Goal: Transaction & Acquisition: Download file/media

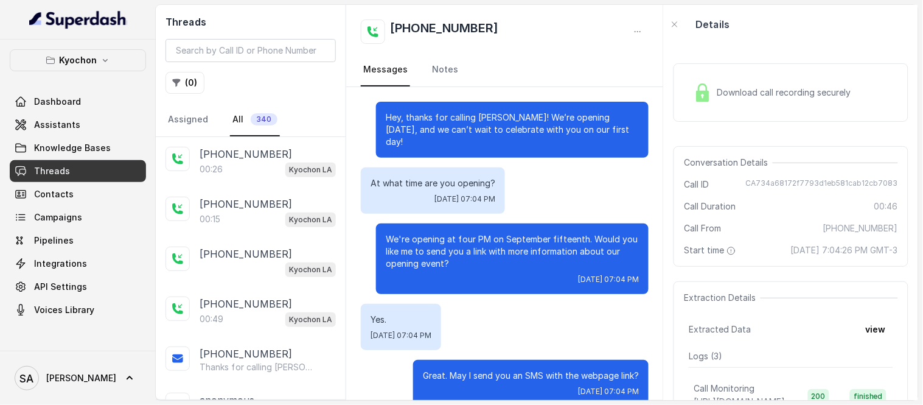
scroll to position [161, 0]
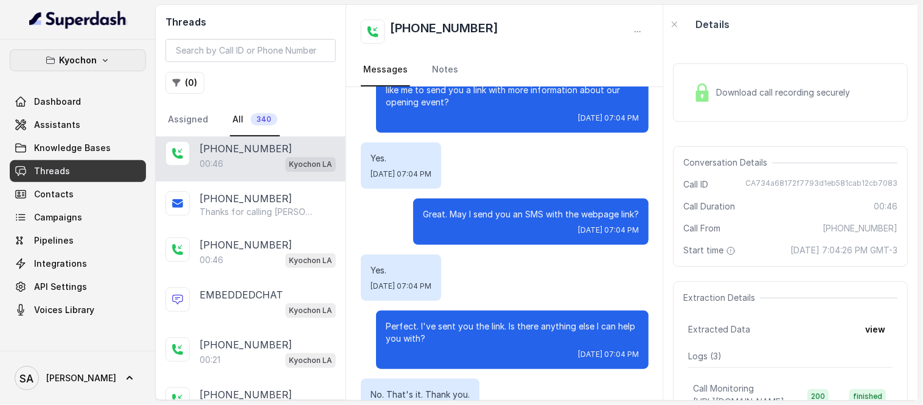
click at [114, 55] on button "Kyochon" at bounding box center [78, 60] width 136 height 22
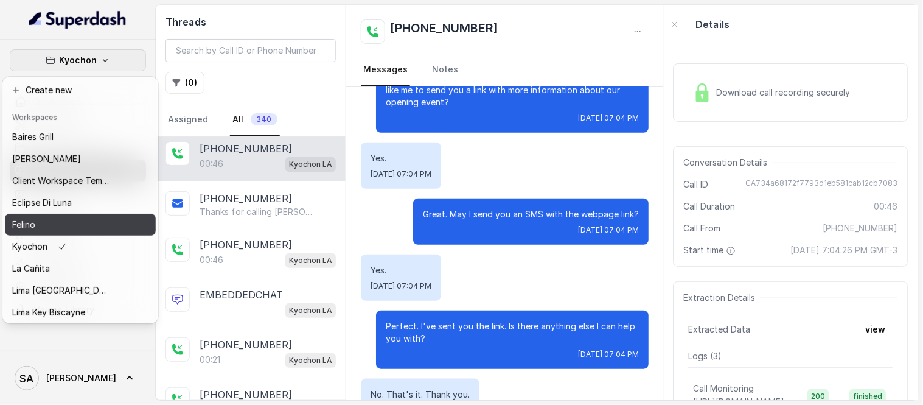
click at [69, 222] on div "Felino" at bounding box center [60, 224] width 97 height 15
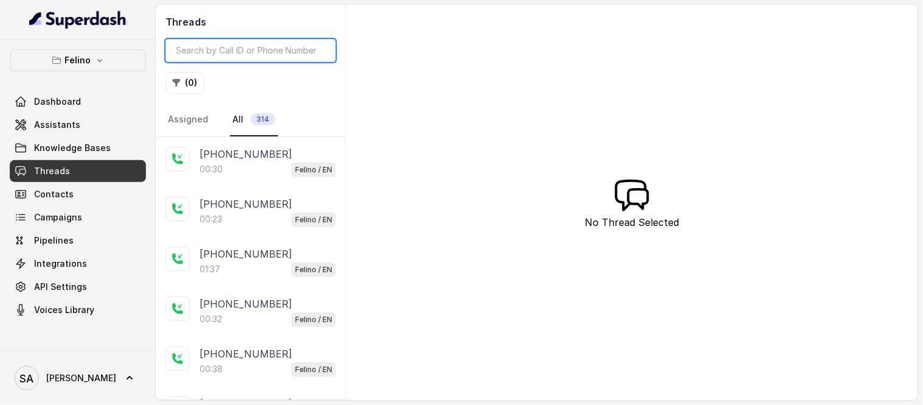
click at [215, 40] on input "search" at bounding box center [251, 50] width 170 height 23
paste input "CAf24b9544c85b6c2b19302d11129544db"
type input "CAf24b9544c85b6c2b19302d11129544db"
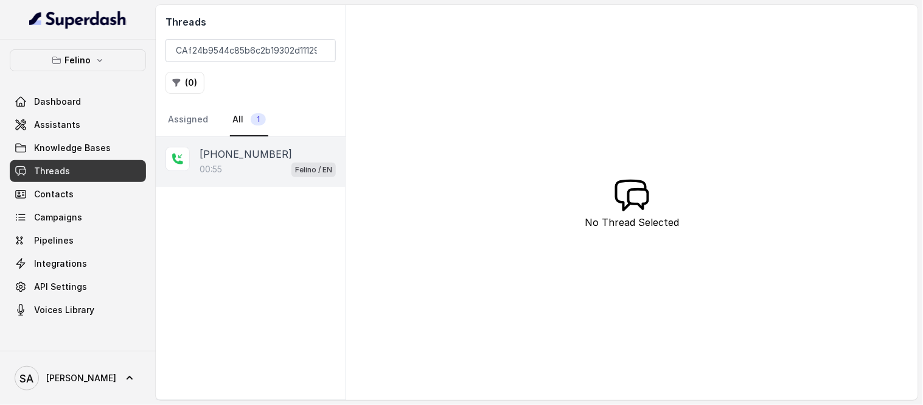
click at [265, 161] on div "00:55 Felino / EN" at bounding box center [268, 169] width 136 height 16
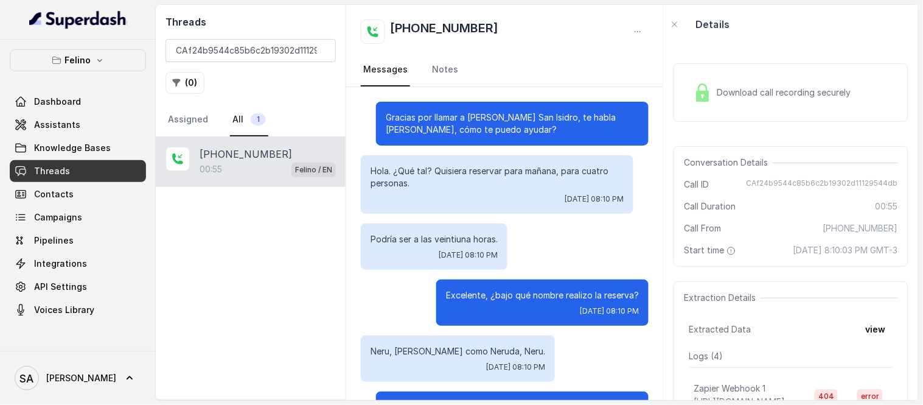
scroll to position [423, 0]
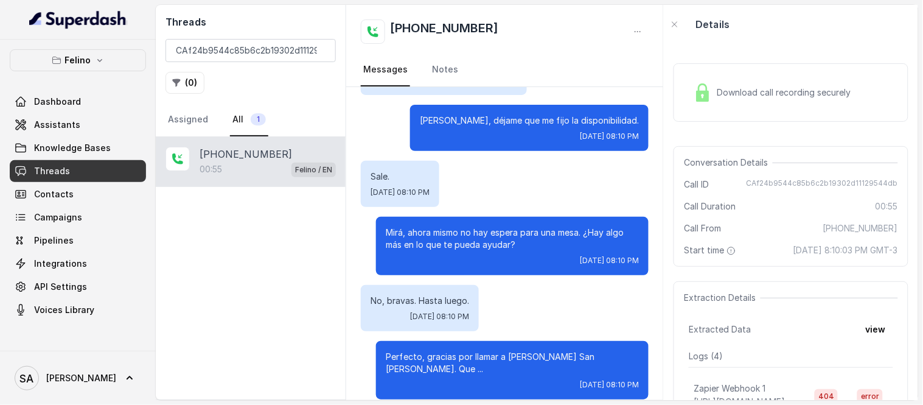
click at [709, 117] on div "Download call recording securely" at bounding box center [791, 92] width 235 height 58
